Goal: Check status: Check status

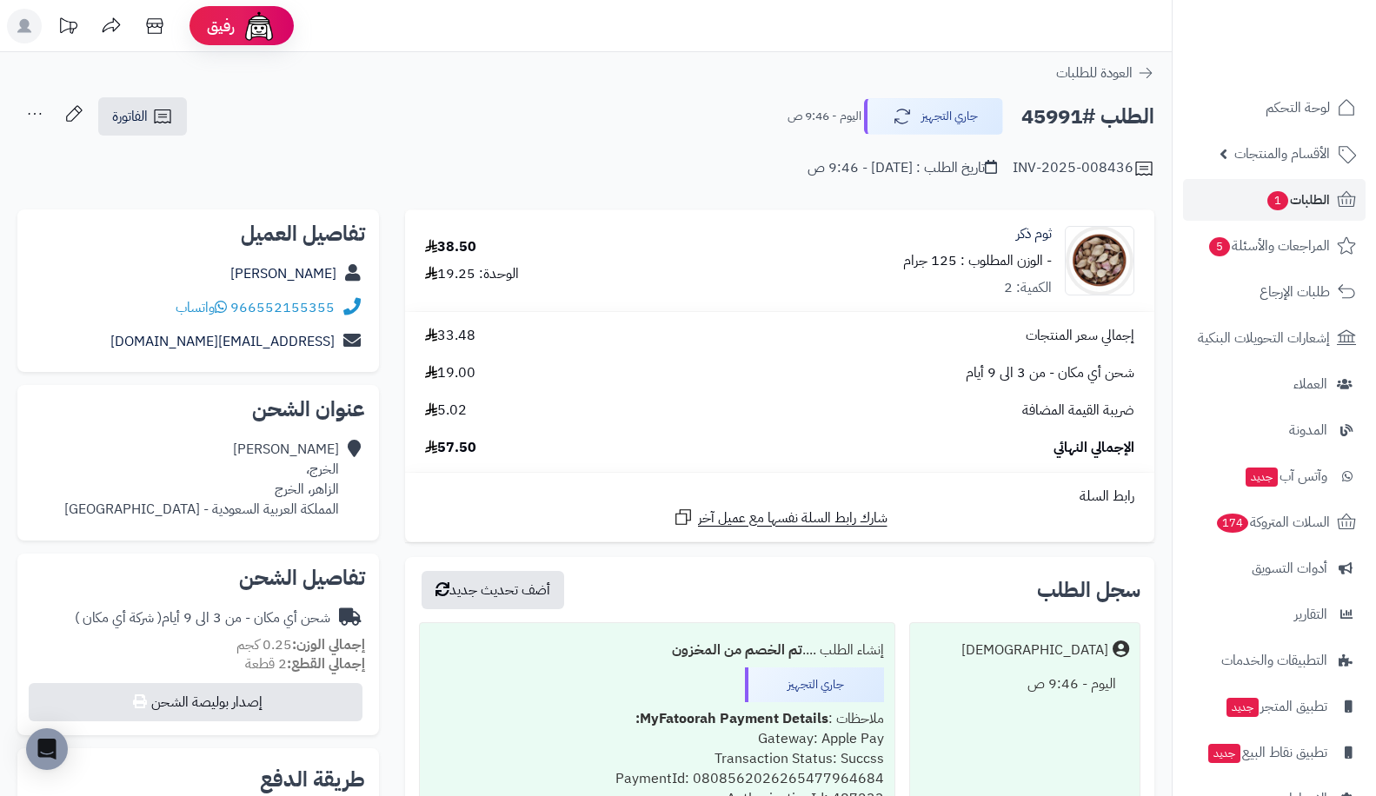
click at [1252, 206] on link "الطلبات 1" at bounding box center [1274, 200] width 182 height 42
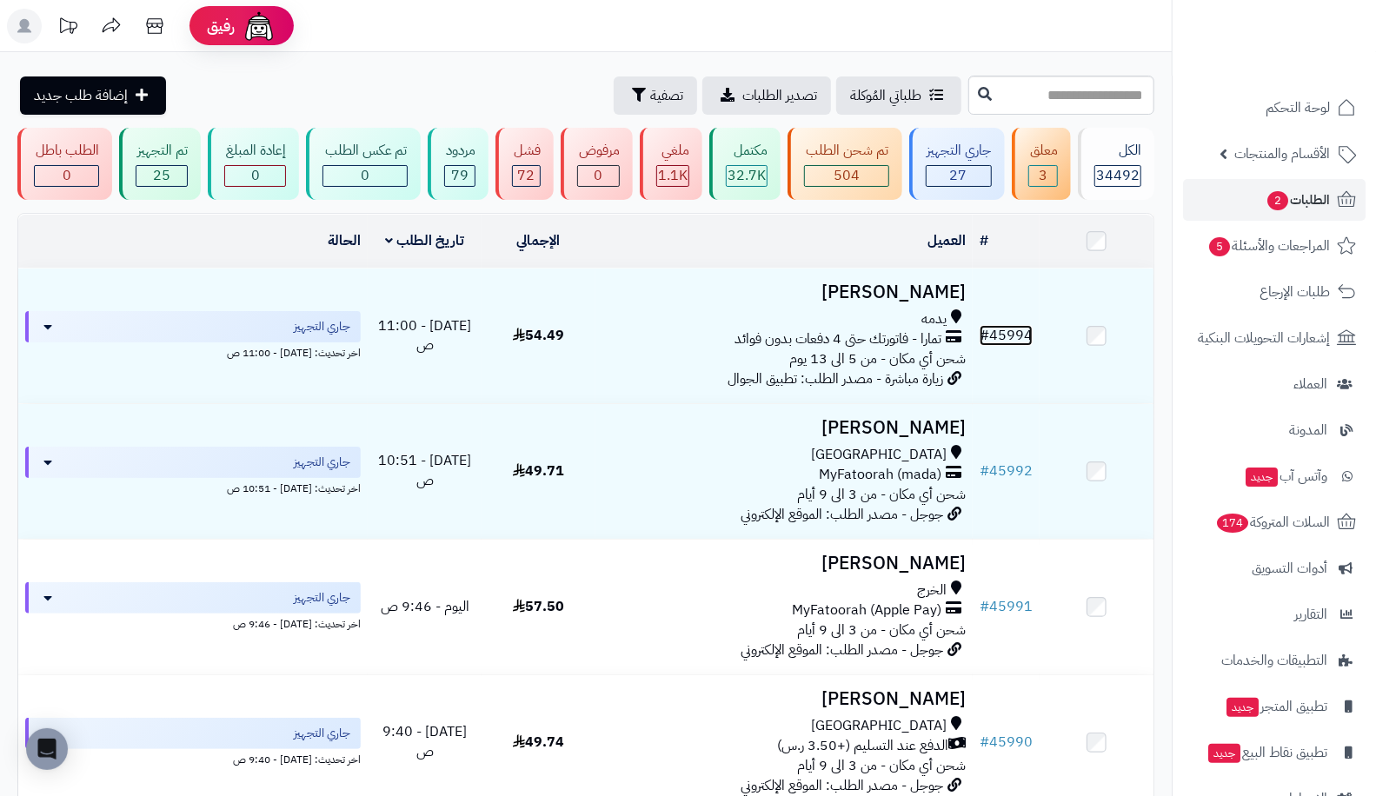
click at [1014, 336] on link "# 45994" at bounding box center [1005, 335] width 53 height 21
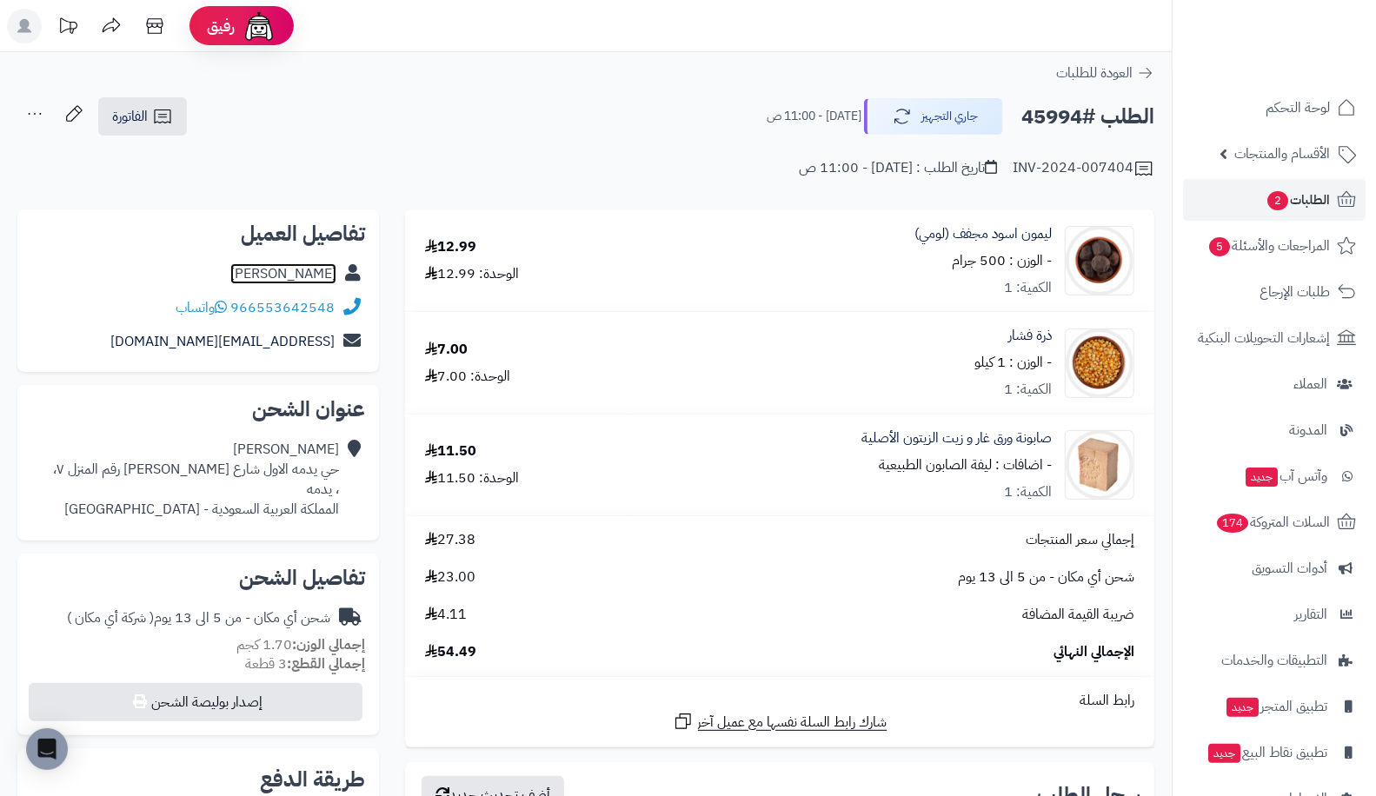
click at [336, 279] on link "هيا العرجاني" at bounding box center [283, 273] width 106 height 21
click at [287, 281] on link "[PERSON_NAME]" at bounding box center [283, 273] width 106 height 21
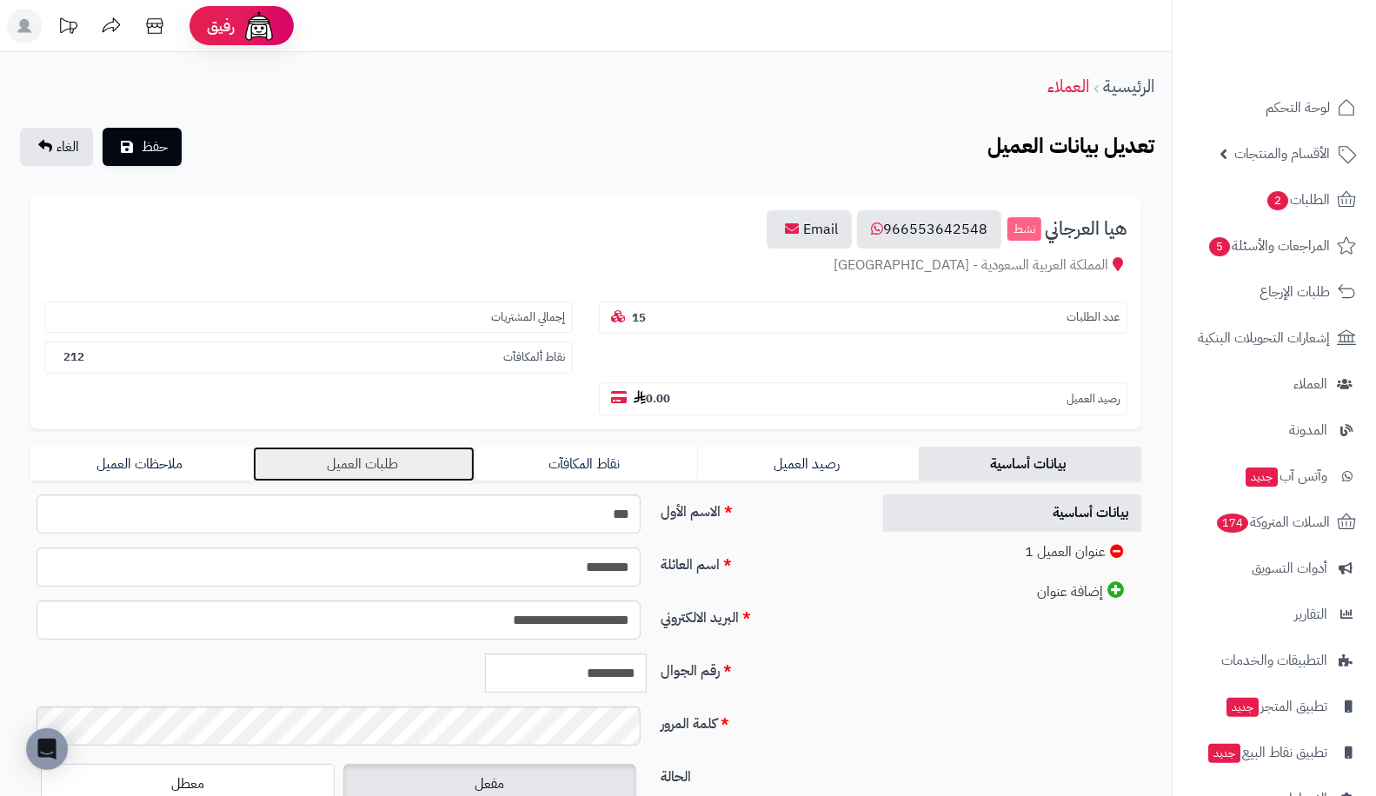
click at [287, 447] on link "طلبات العميل" at bounding box center [364, 464] width 222 height 35
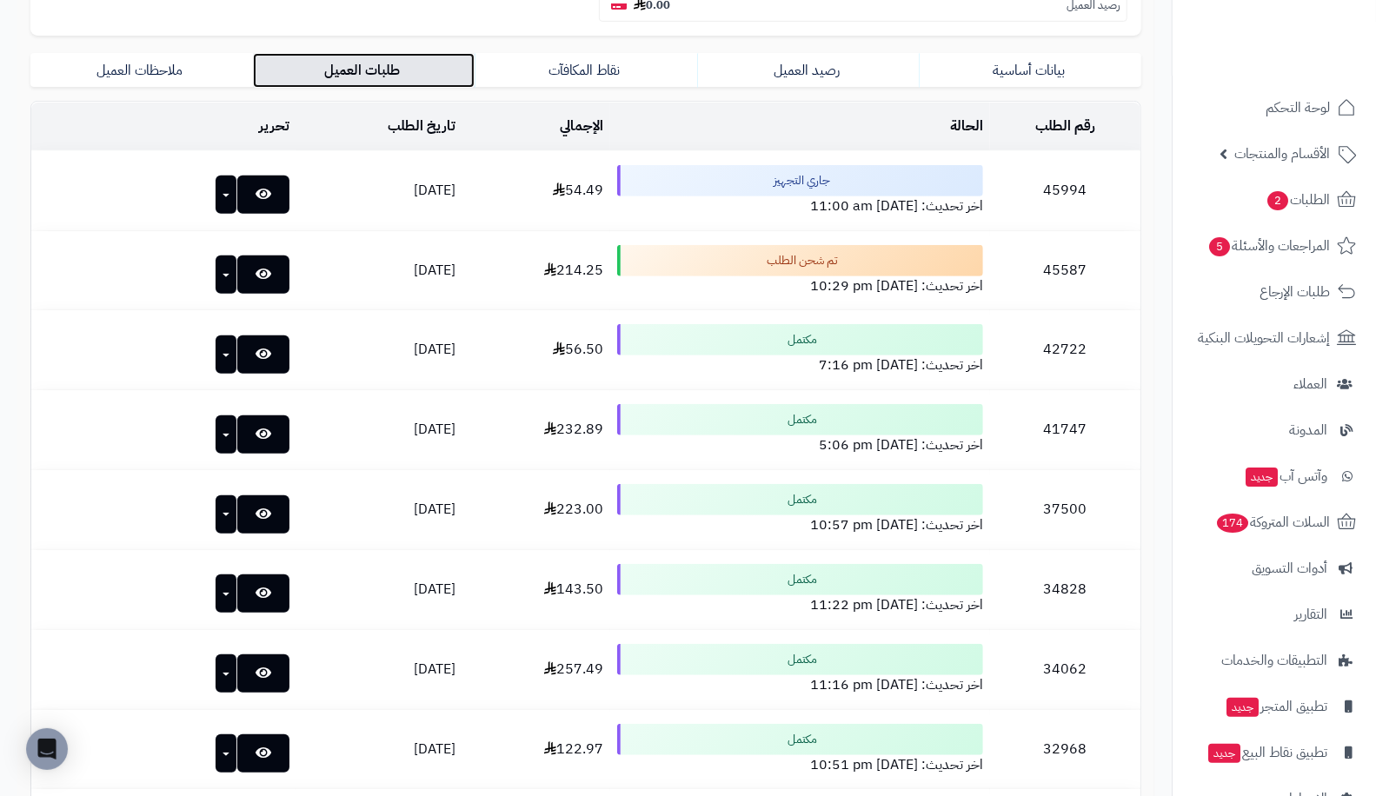
scroll to position [393, 0]
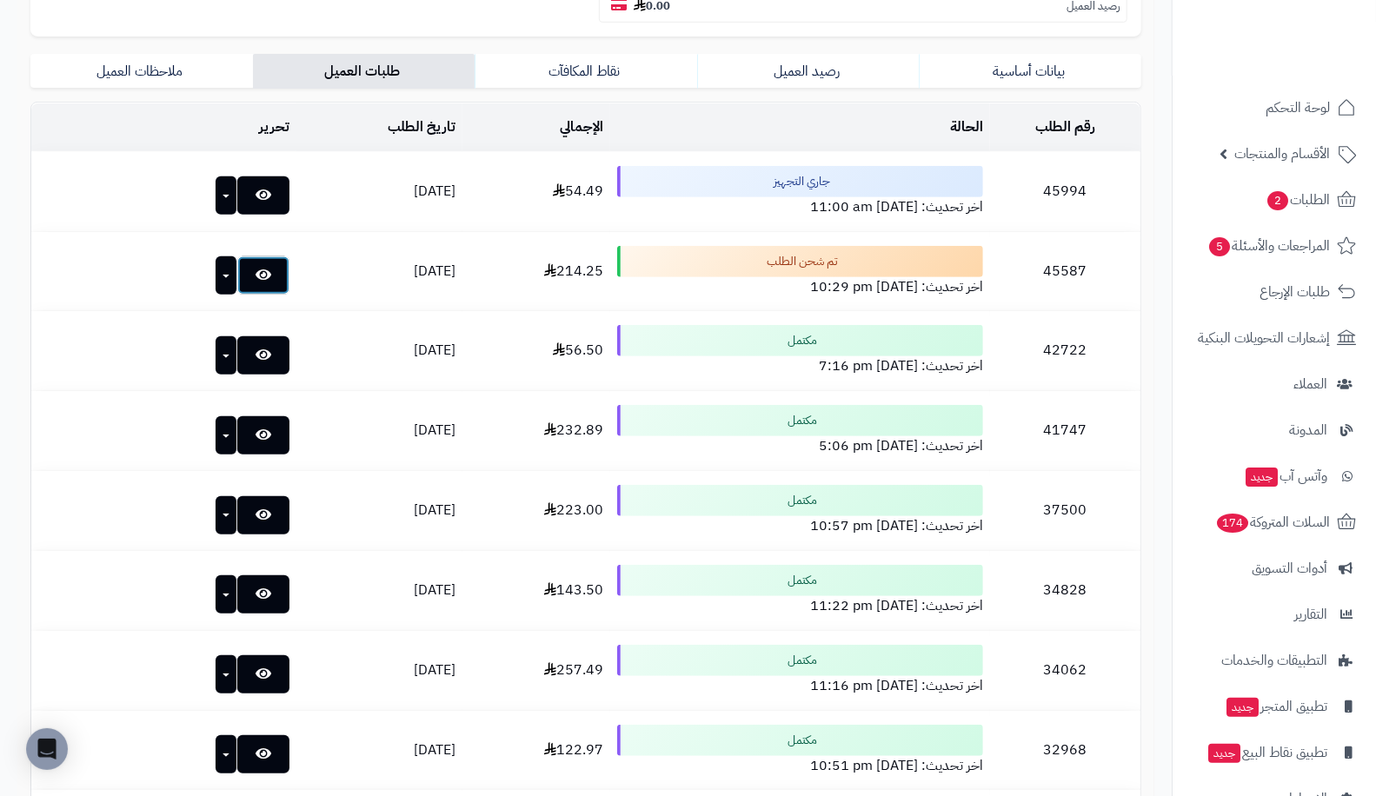
click at [241, 256] on link at bounding box center [263, 275] width 52 height 38
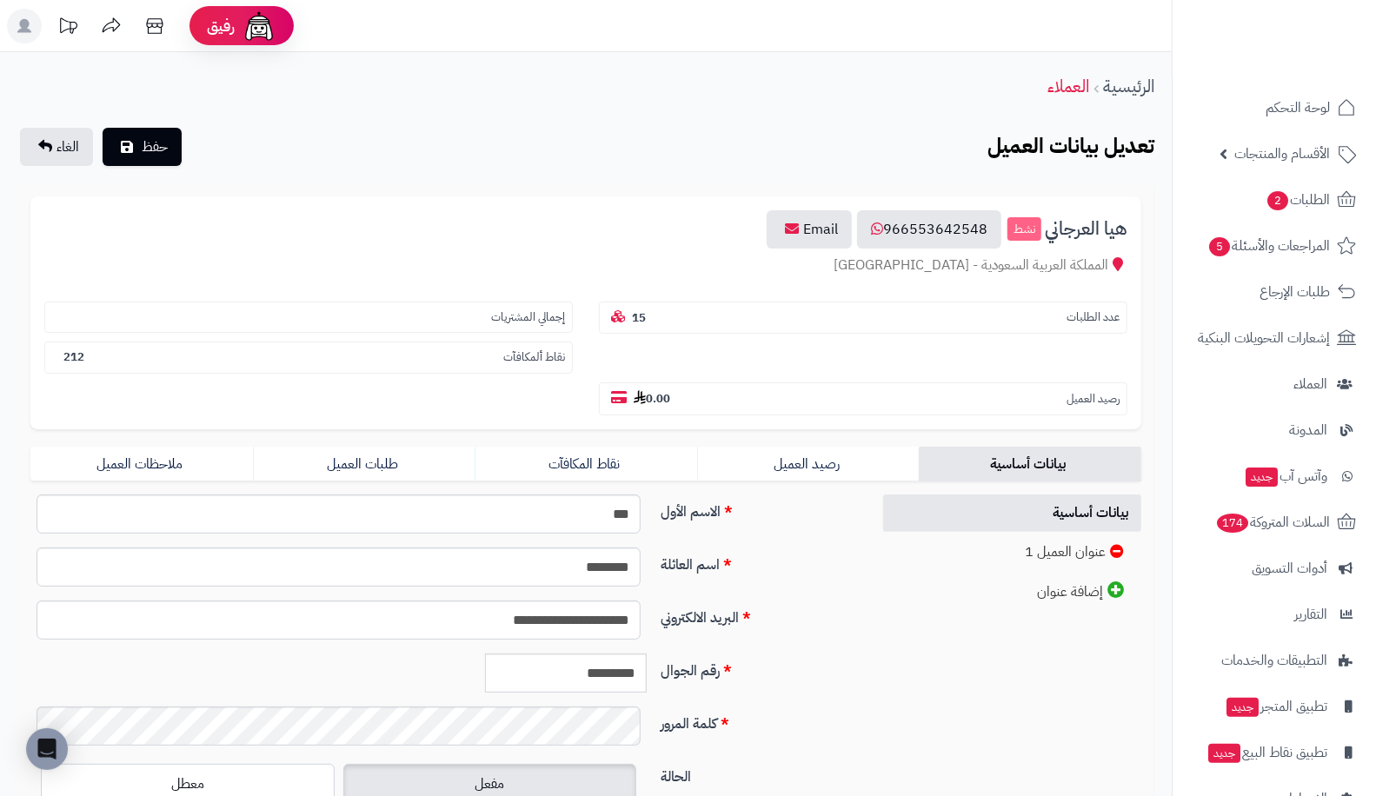
drag, startPoint x: 636, startPoint y: 357, endPoint x: 618, endPoint y: 359, distance: 18.3
drag, startPoint x: 618, startPoint y: 359, endPoint x: 441, endPoint y: 419, distance: 186.3
click at [441, 447] on link "طلبات العميل" at bounding box center [364, 464] width 222 height 35
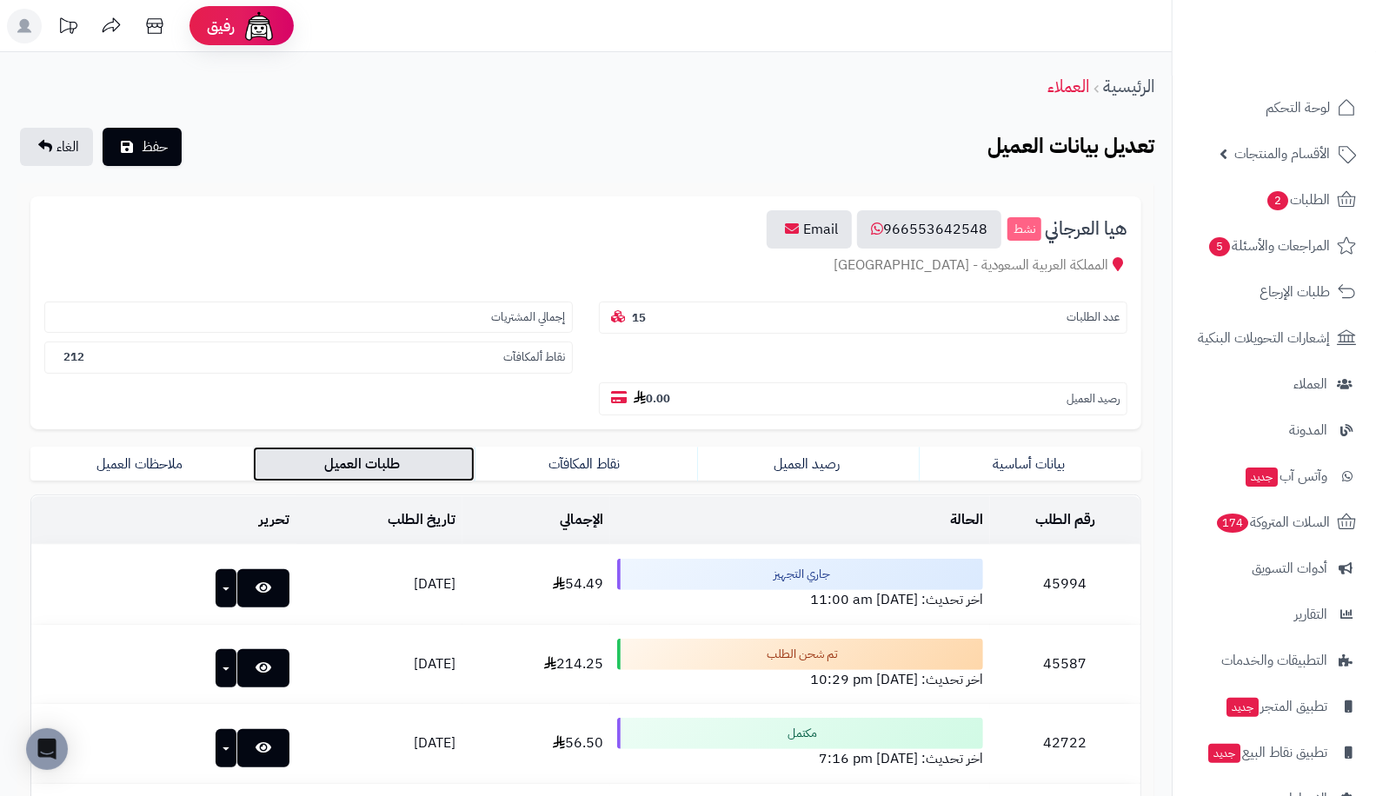
scroll to position [38, 0]
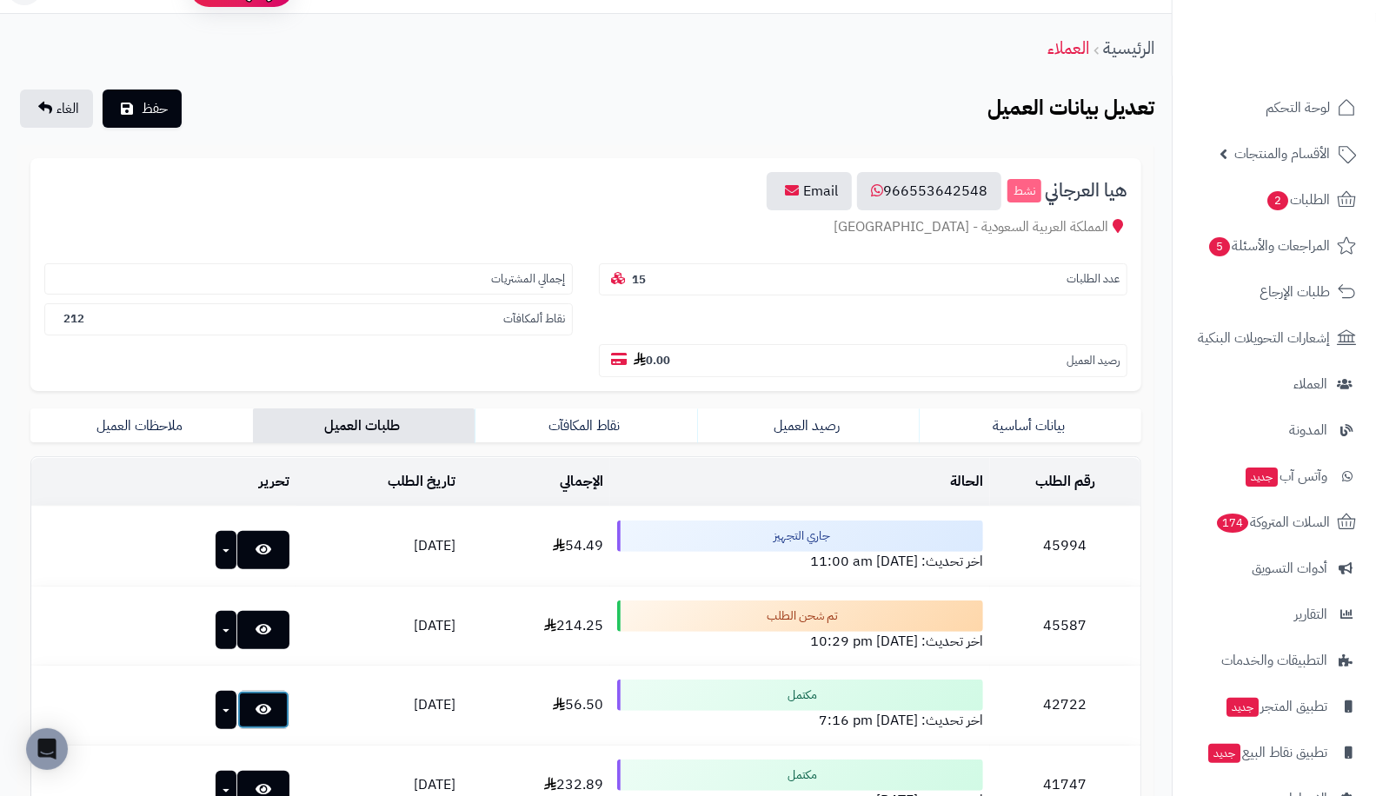
click at [237, 691] on link at bounding box center [263, 710] width 52 height 38
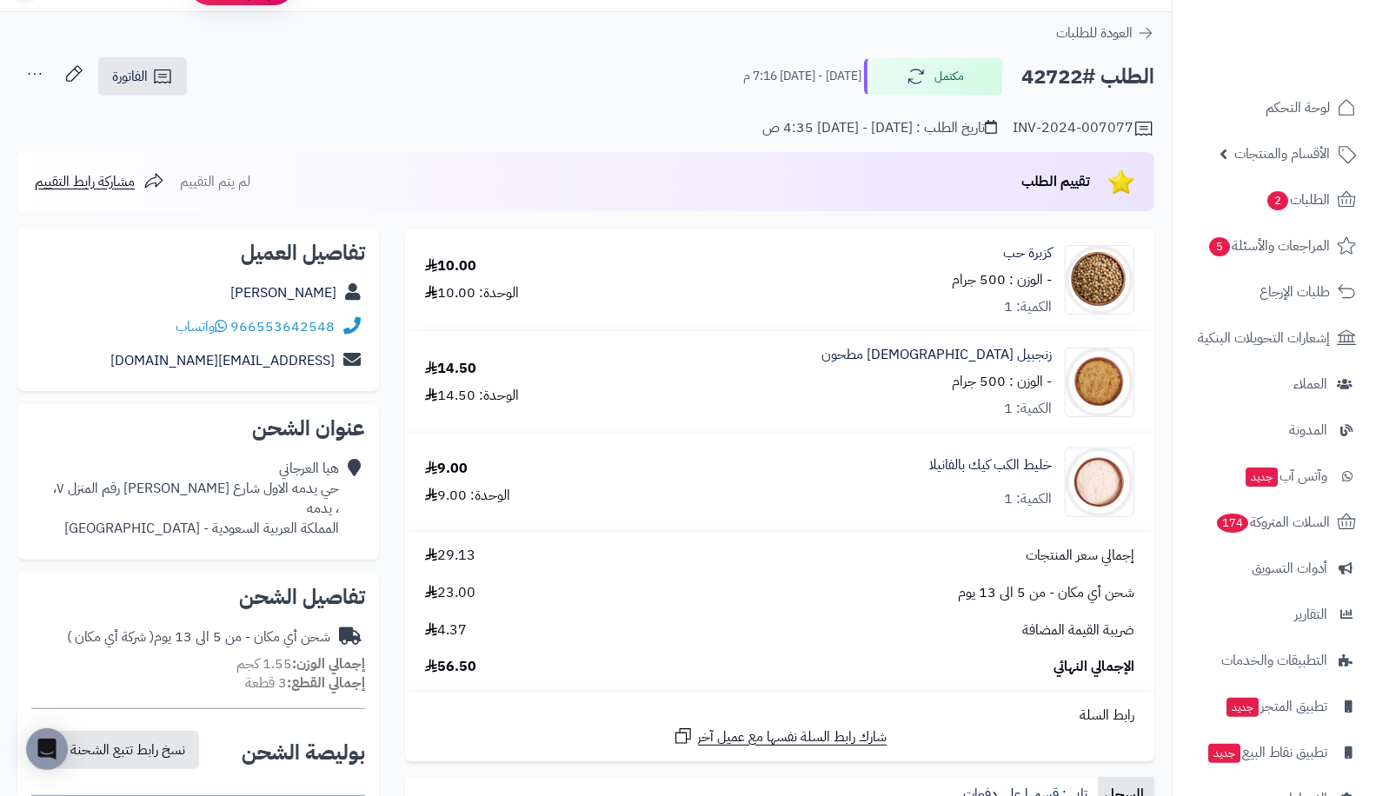
scroll to position [36, 0]
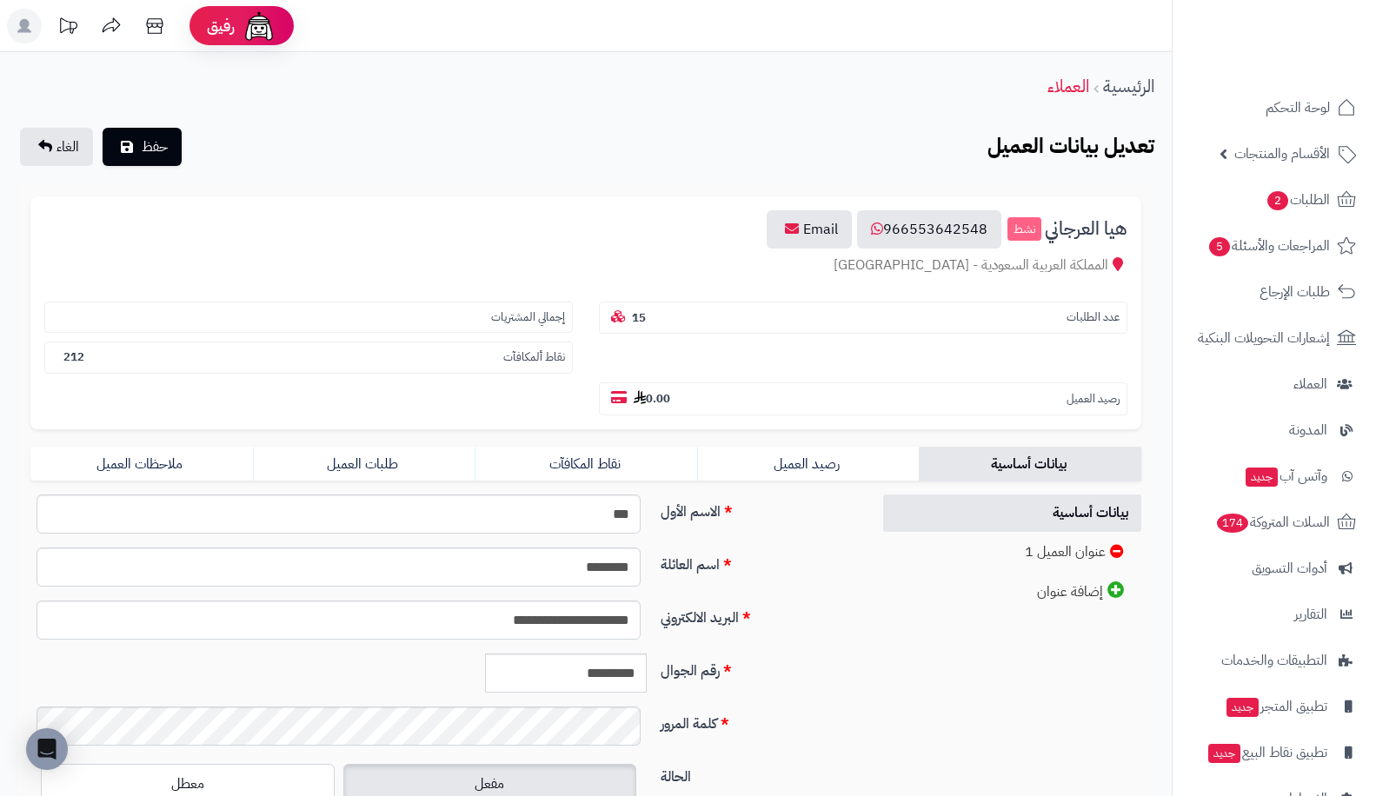
scroll to position [38, 0]
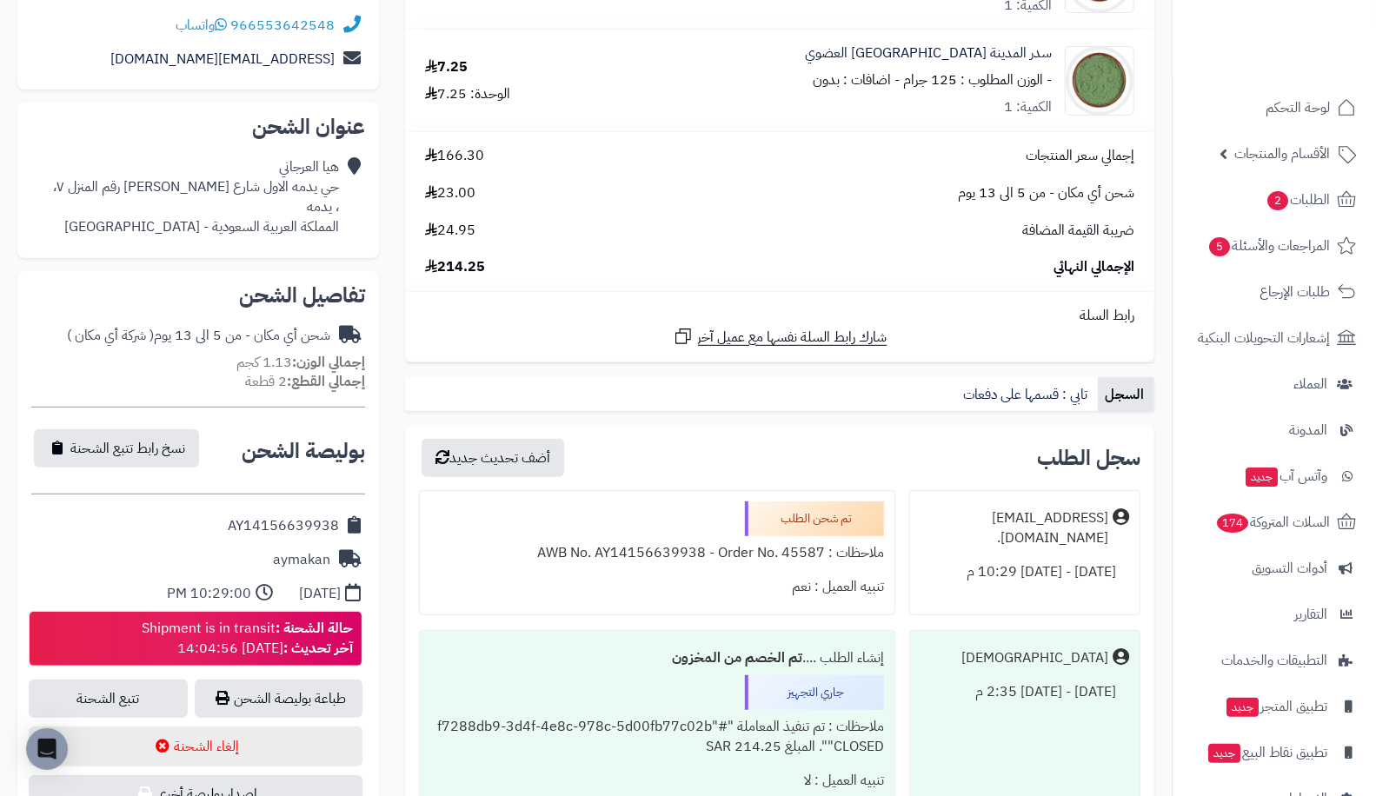
scroll to position [386, 0]
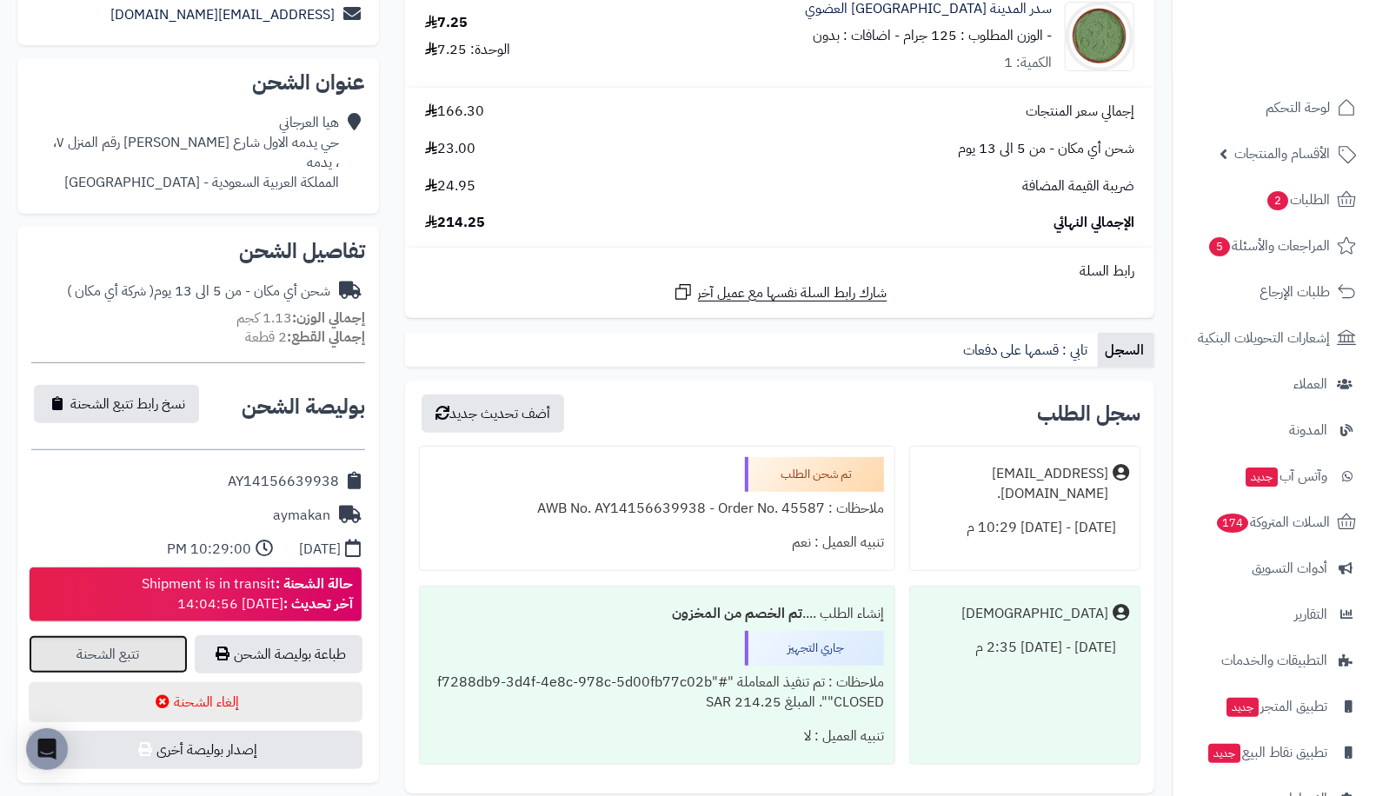
click at [159, 654] on link "تتبع الشحنة" at bounding box center [108, 654] width 159 height 38
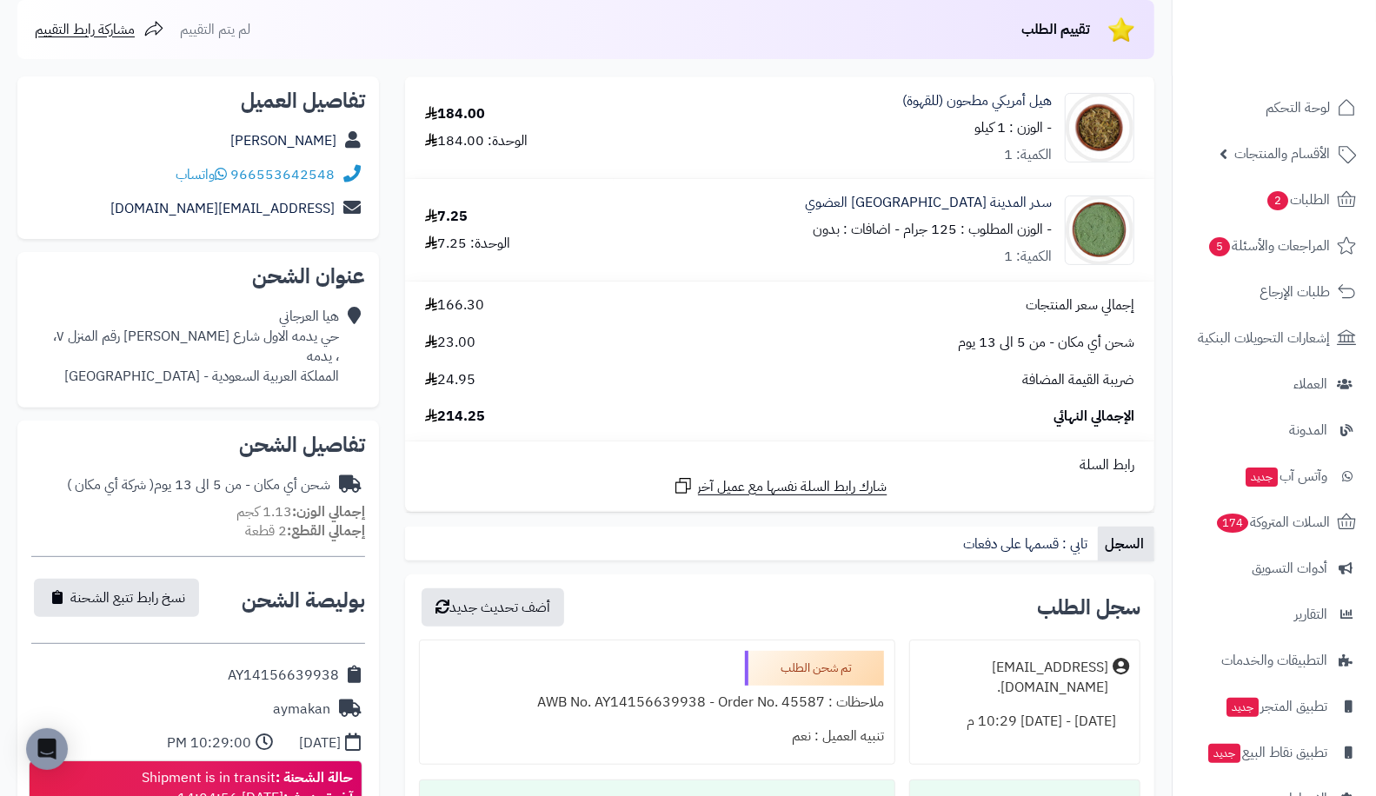
scroll to position [0, 0]
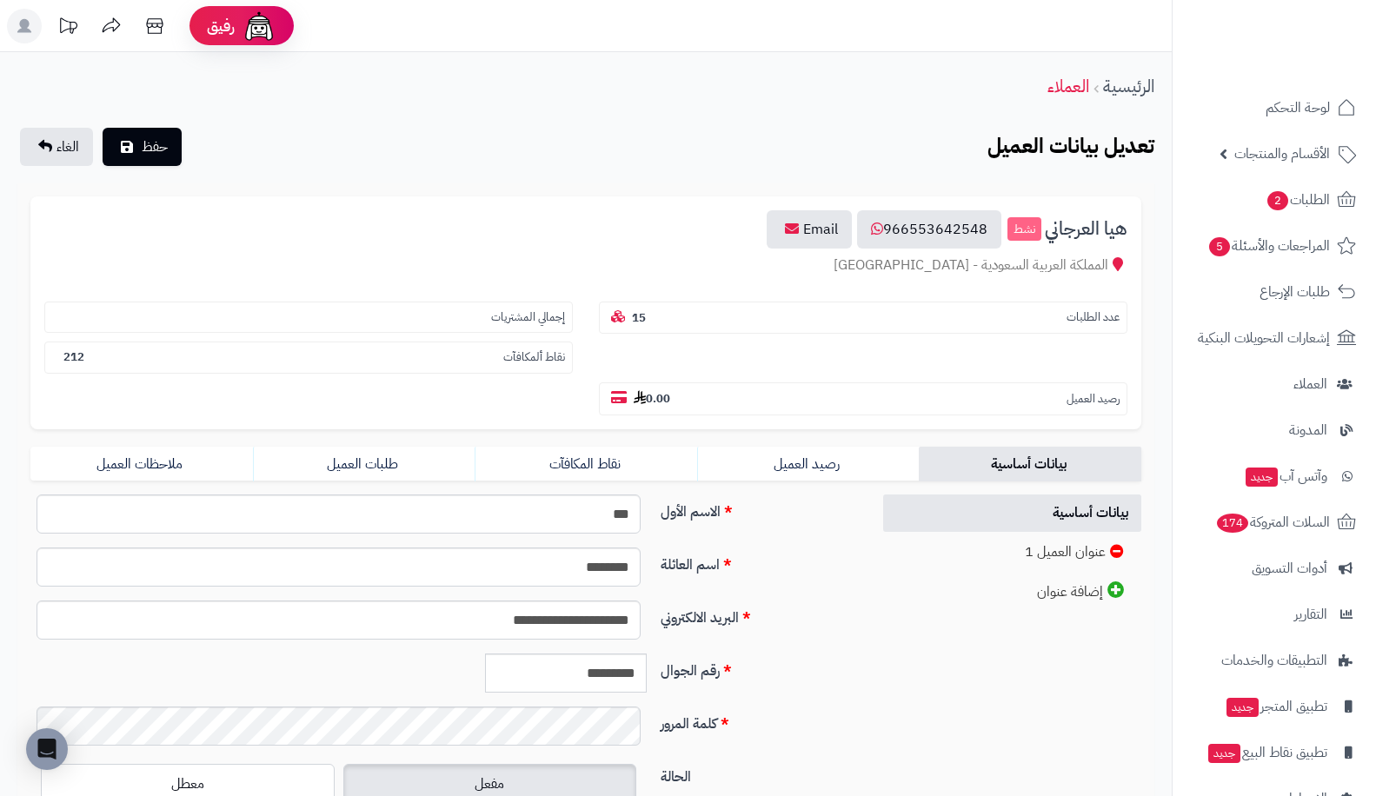
scroll to position [184, 0]
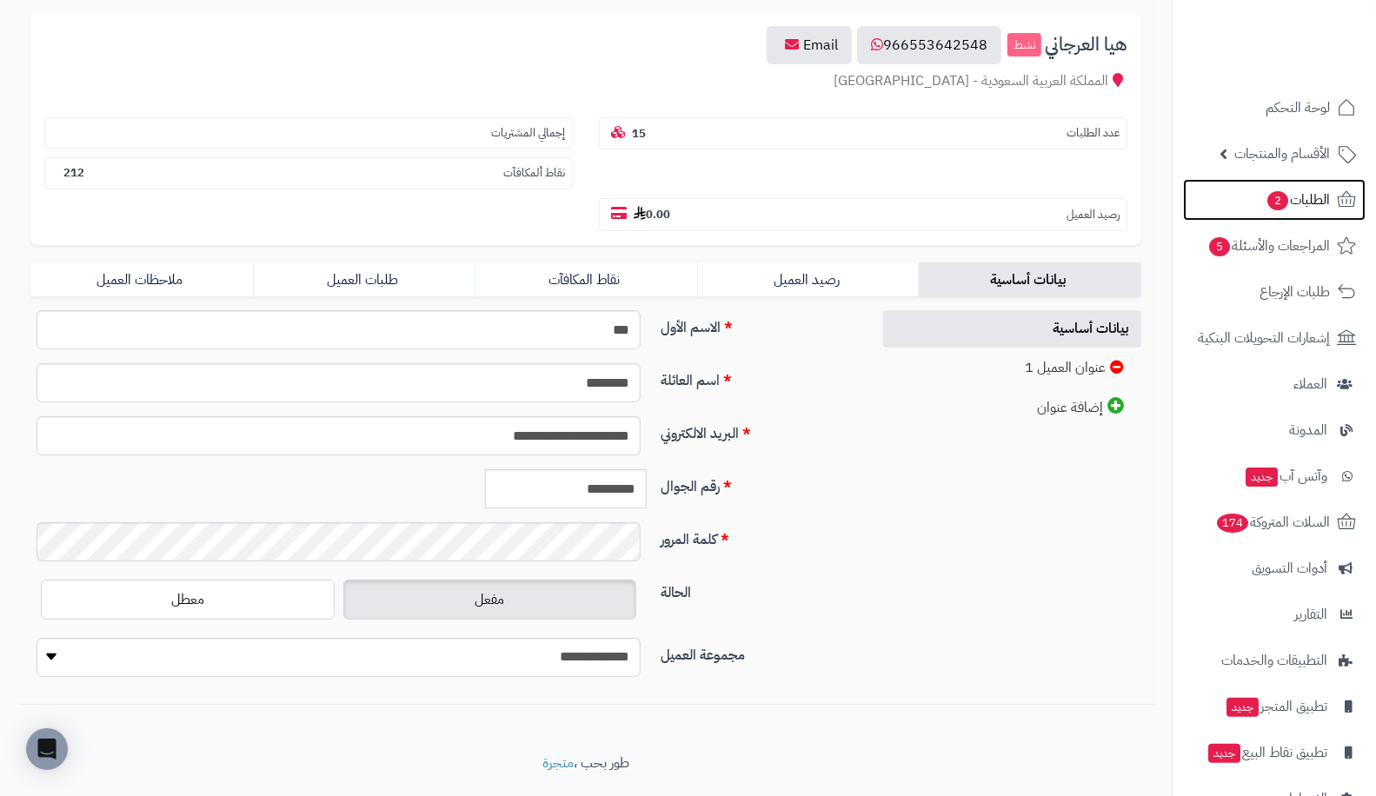
click at [1251, 193] on link "الطلبات 2" at bounding box center [1274, 200] width 182 height 42
